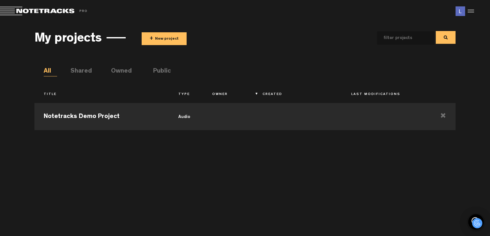
click at [167, 68] on li "Public" at bounding box center [159, 72] width 13 height 10
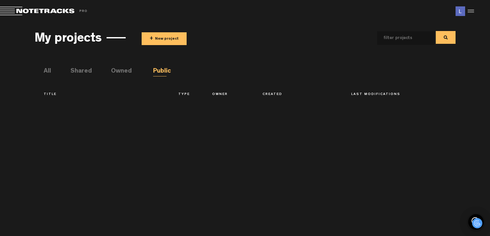
click at [124, 70] on li "Owned" at bounding box center [117, 72] width 13 height 10
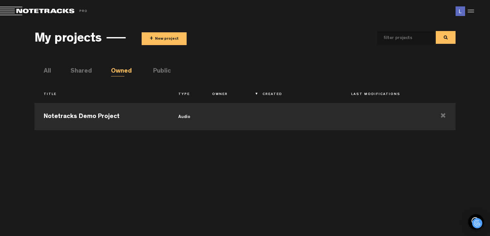
click at [80, 75] on li "Shared" at bounding box center [77, 72] width 13 height 10
click at [45, 67] on li "All" at bounding box center [50, 72] width 13 height 10
click at [464, 13] on img at bounding box center [461, 11] width 10 height 10
click at [478, 9] on md-toolbar "Exit Project Share project Save project" at bounding box center [245, 11] width 490 height 22
click at [473, 11] on div at bounding box center [470, 11] width 10 height 10
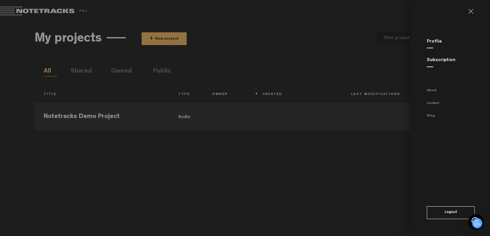
click at [445, 212] on button "Logout" at bounding box center [451, 212] width 48 height 13
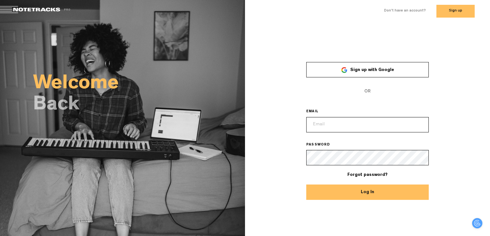
click at [381, 64] on link "Sign up with Google" at bounding box center [367, 69] width 123 height 15
